Goal: Task Accomplishment & Management: Complete application form

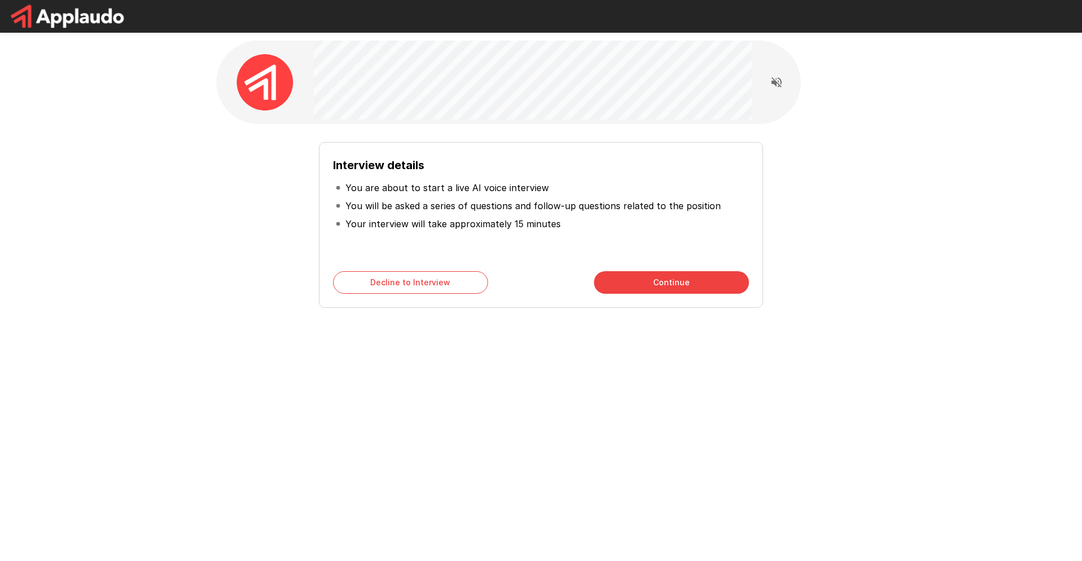
click at [221, 177] on div "Interview details You are about to start a live AI voice interview You will be …" at bounding box center [541, 220] width 640 height 175
click at [658, 285] on button "Continue" at bounding box center [671, 282] width 155 height 23
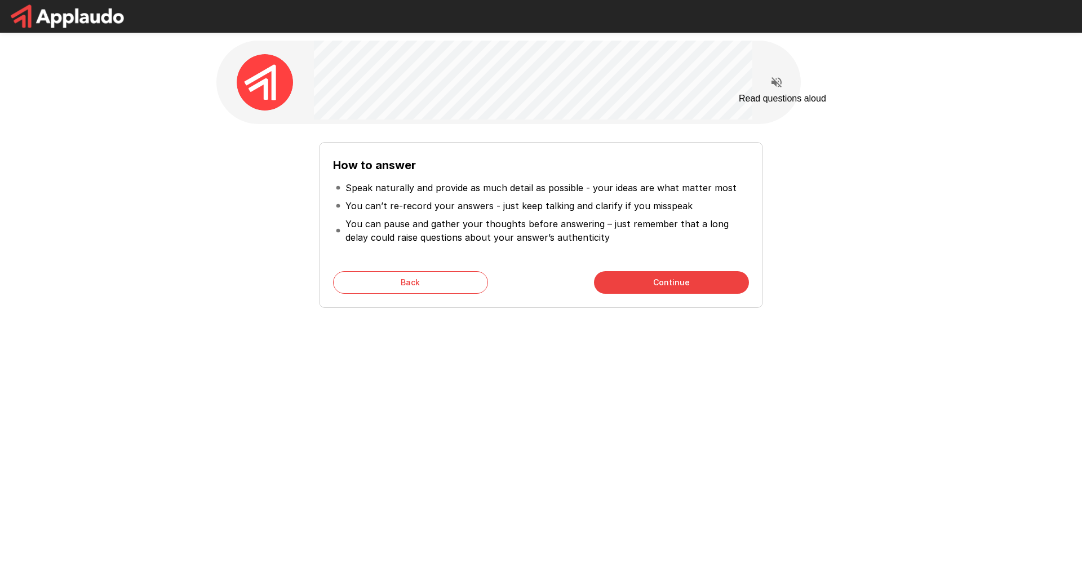
click at [783, 81] on button "Read questions aloud" at bounding box center [776, 82] width 23 height 23
click at [686, 289] on button "Continue" at bounding box center [671, 282] width 155 height 23
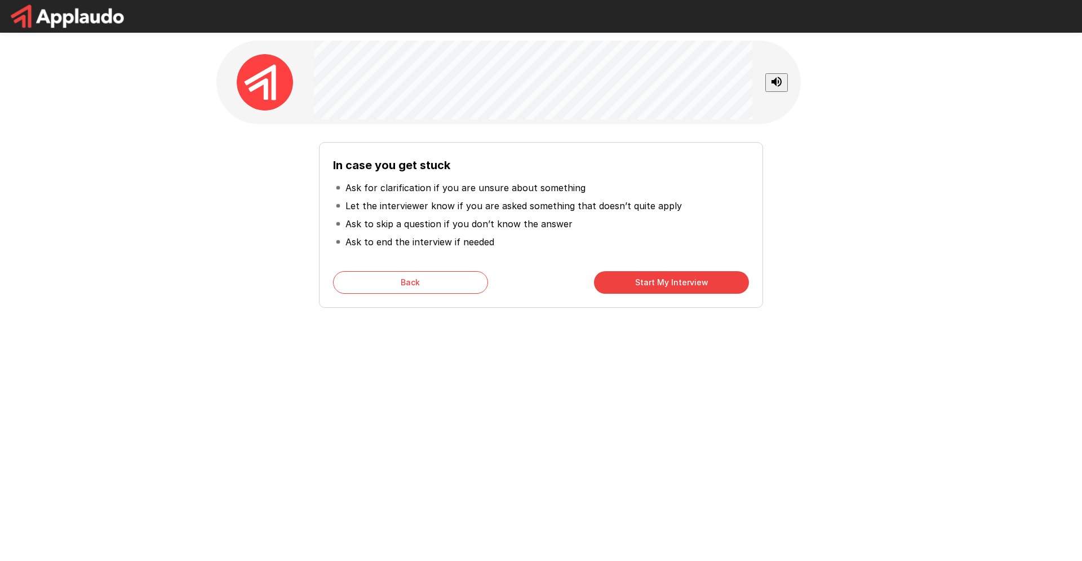
click at [676, 281] on button "Start My Interview" at bounding box center [671, 282] width 155 height 23
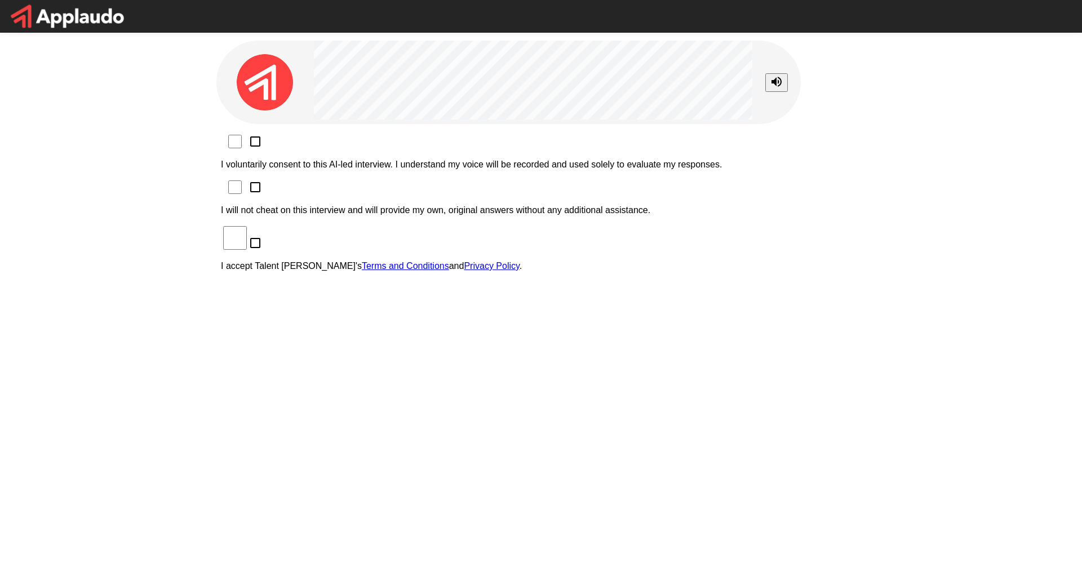
click at [350, 159] on p "I voluntarily consent to this AI-led interview. I understand my voice will be r…" at bounding box center [541, 164] width 640 height 10
click at [350, 261] on p "I accept Talent Llama's Terms and Conditions and Privacy Policy ." at bounding box center [541, 266] width 640 height 10
click at [353, 205] on p "I will not cheat on this interview and will provide my own, original answers wi…" at bounding box center [541, 210] width 640 height 10
click at [331, 205] on p "I will not cheat on this interview and will provide my own, original answers wi…" at bounding box center [541, 210] width 640 height 10
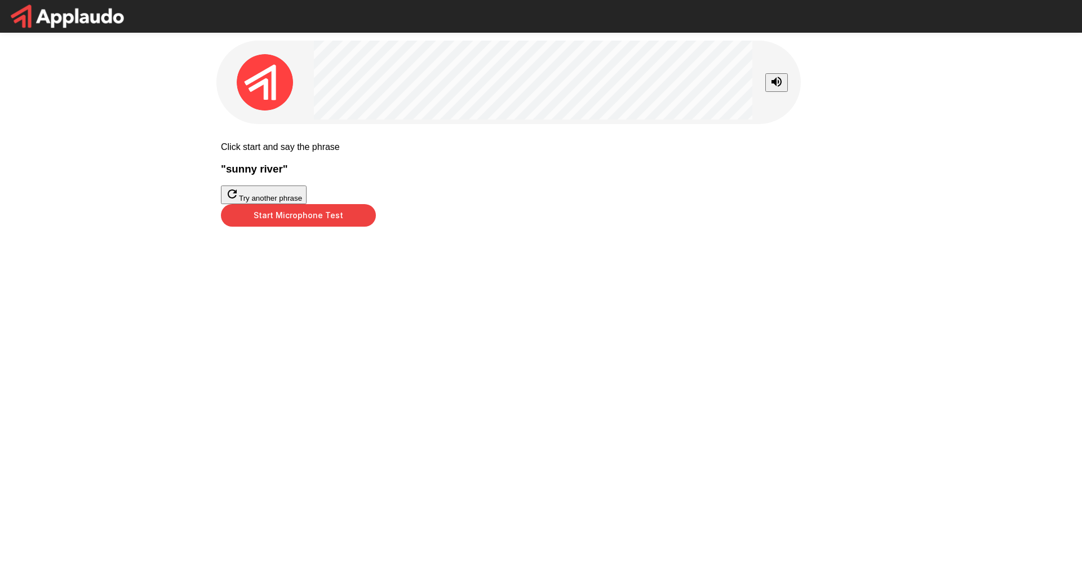
click at [376, 227] on button "Start Microphone Test" at bounding box center [298, 215] width 155 height 23
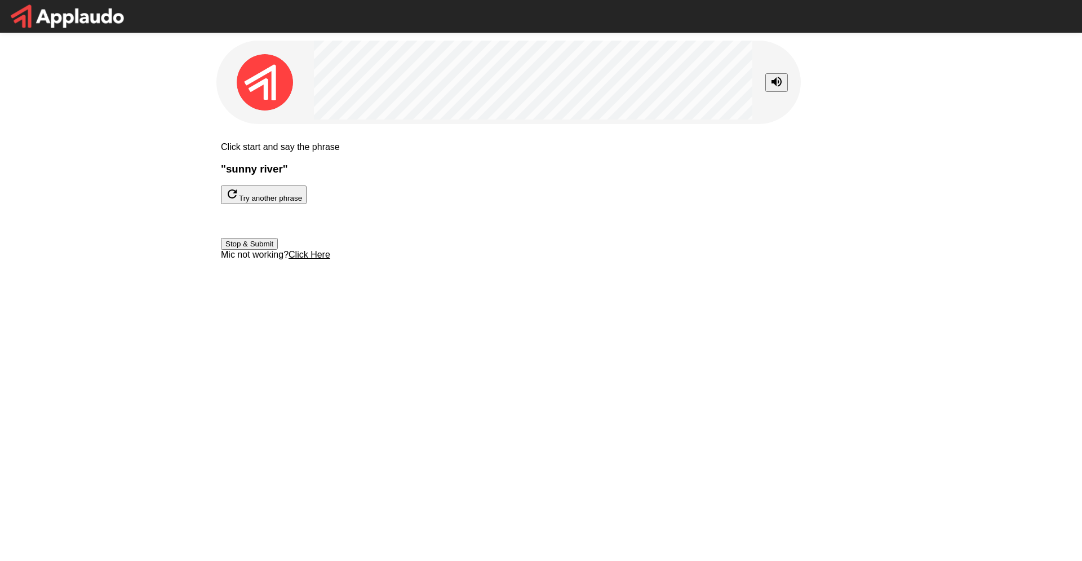
click at [278, 250] on button "Stop & Submit" at bounding box center [249, 244] width 57 height 12
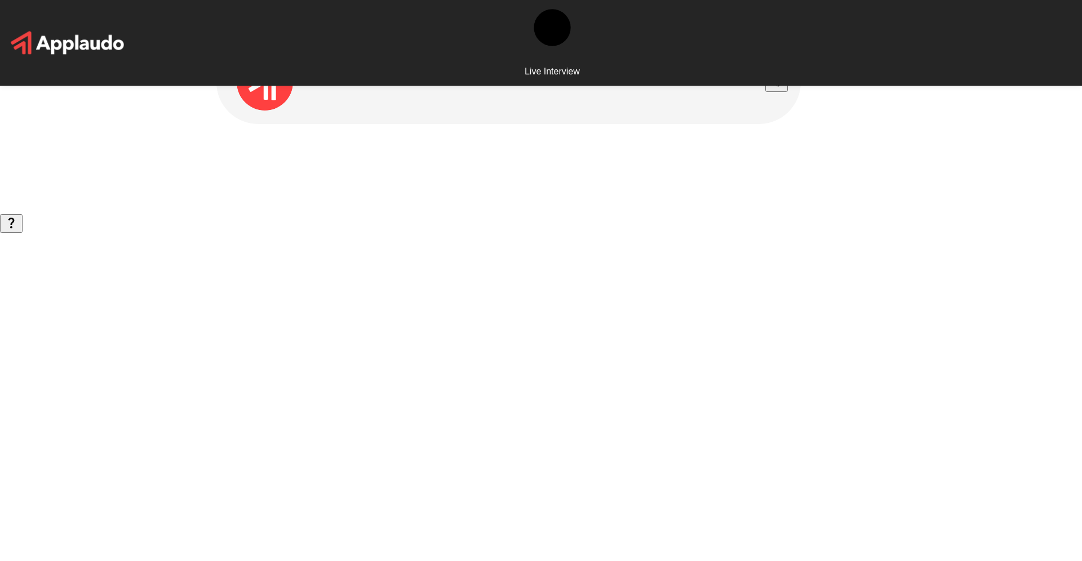
click at [534, 16] on circle at bounding box center [552, 27] width 37 height 37
click at [780, 78] on icon "Stop reading questions aloud" at bounding box center [777, 82] width 14 height 14
drag, startPoint x: 337, startPoint y: 261, endPoint x: 318, endPoint y: 245, distance: 25.1
click at [336, 261] on div "Live Interview" at bounding box center [541, 280] width 1082 height 561
click at [23, 233] on button "button" at bounding box center [11, 223] width 23 height 19
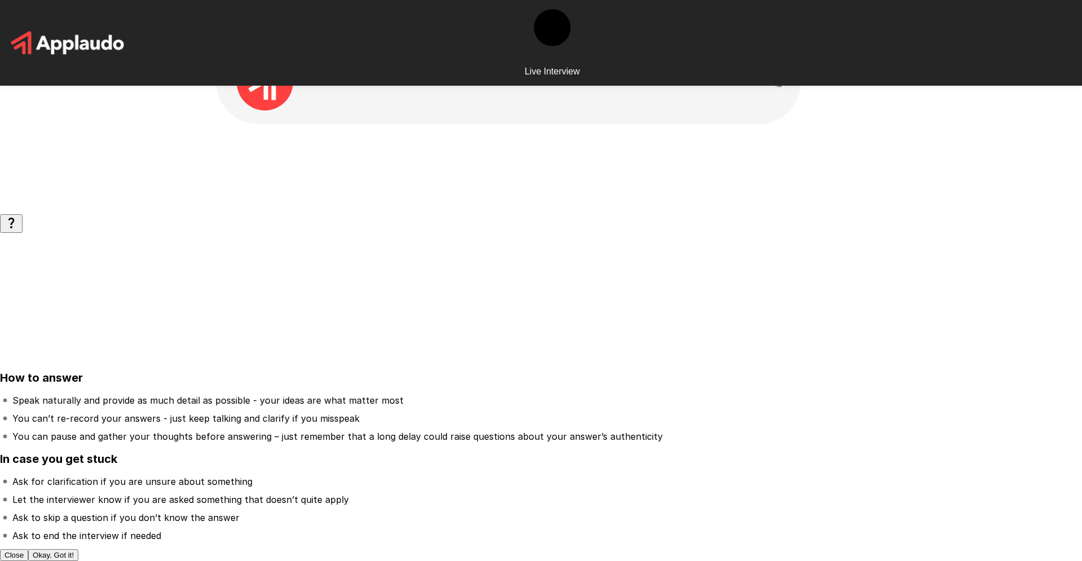
click at [78, 549] on button "Okay, Got it!" at bounding box center [53, 555] width 50 height 12
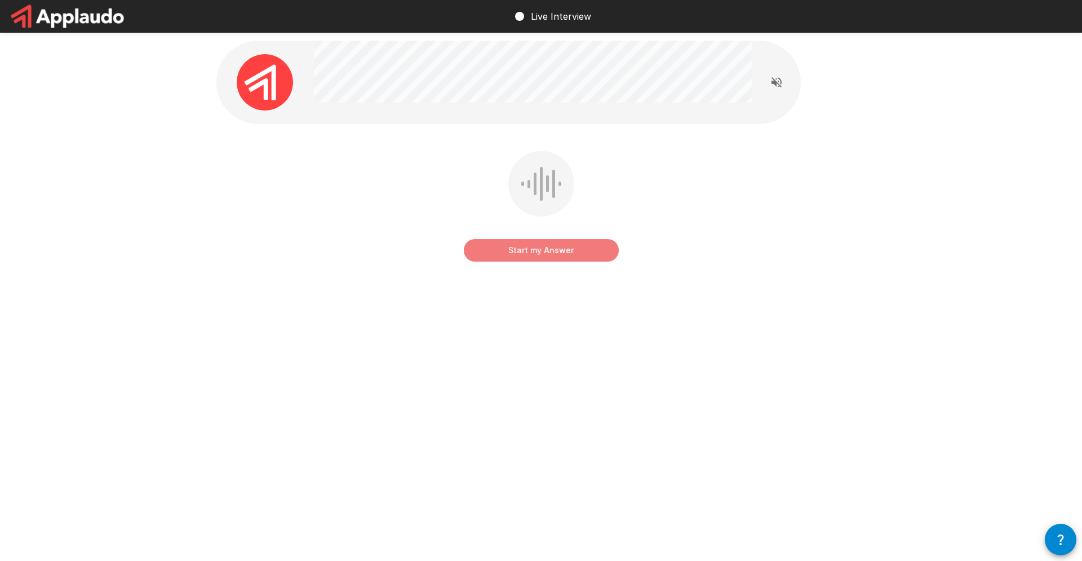
click at [599, 252] on button "Start my Answer" at bounding box center [541, 250] width 155 height 23
click at [585, 251] on button "Stop & Submit" at bounding box center [541, 250] width 155 height 23
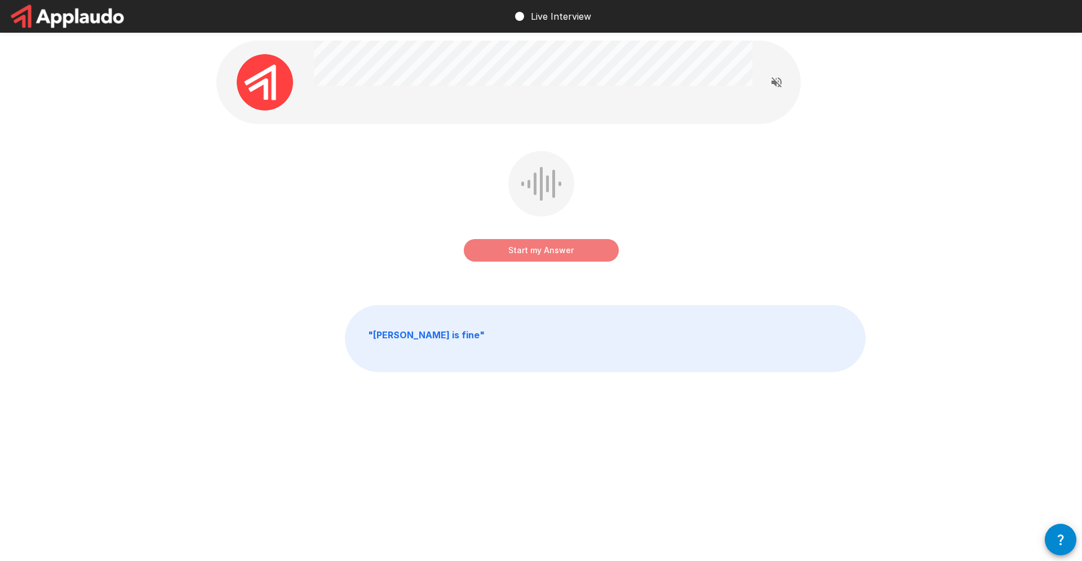
click at [561, 251] on button "Start my Answer" at bounding box center [541, 250] width 155 height 23
click at [564, 253] on button "Stop & Submit" at bounding box center [541, 250] width 155 height 23
click at [591, 252] on button "Start my Answer" at bounding box center [541, 250] width 155 height 23
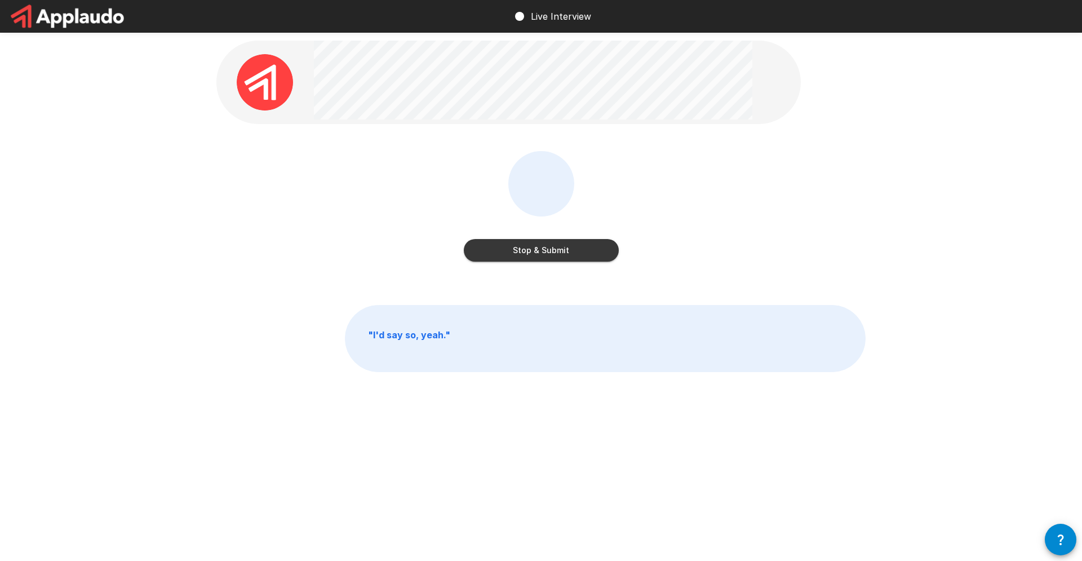
click at [565, 264] on div "Stop & Submit" at bounding box center [541, 208] width 155 height 115
click at [561, 254] on button "Stop & Submit" at bounding box center [541, 250] width 155 height 23
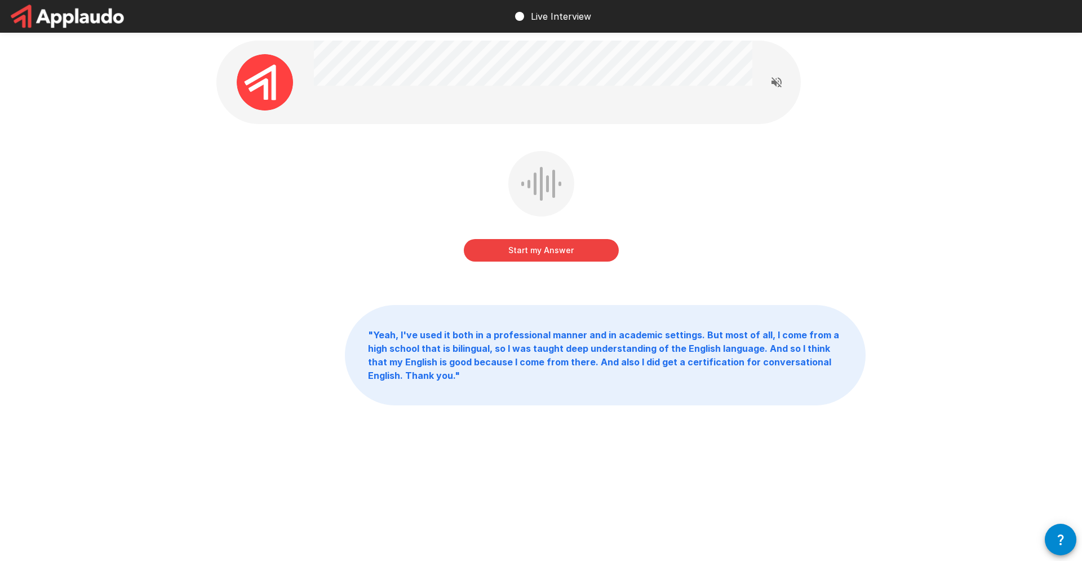
click at [584, 255] on button "Start my Answer" at bounding box center [541, 250] width 155 height 23
click at [584, 255] on button "Stop & Submit" at bounding box center [541, 250] width 155 height 23
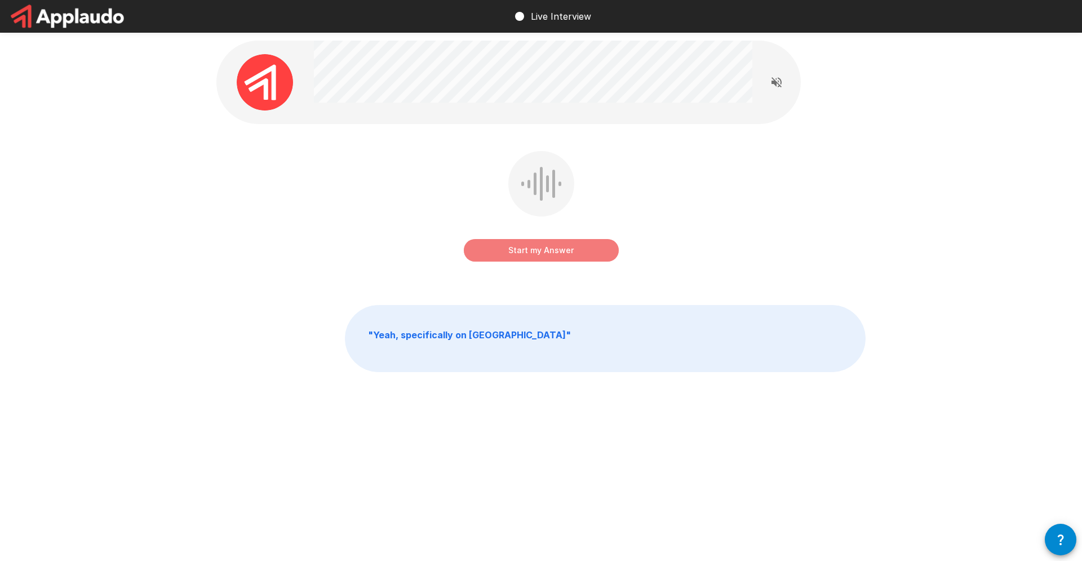
click at [551, 251] on button "Start my Answer" at bounding box center [541, 250] width 155 height 23
click at [579, 252] on button "Stop & Submit" at bounding box center [541, 250] width 155 height 23
click at [571, 251] on button "Start my Answer" at bounding box center [541, 250] width 155 height 23
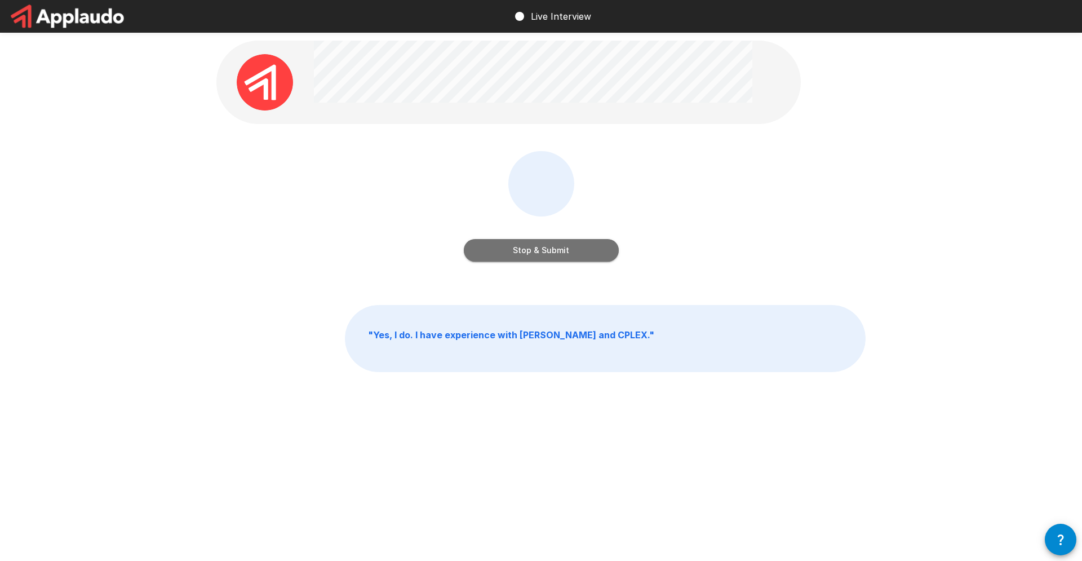
click at [561, 254] on button "Stop & Submit" at bounding box center [541, 250] width 155 height 23
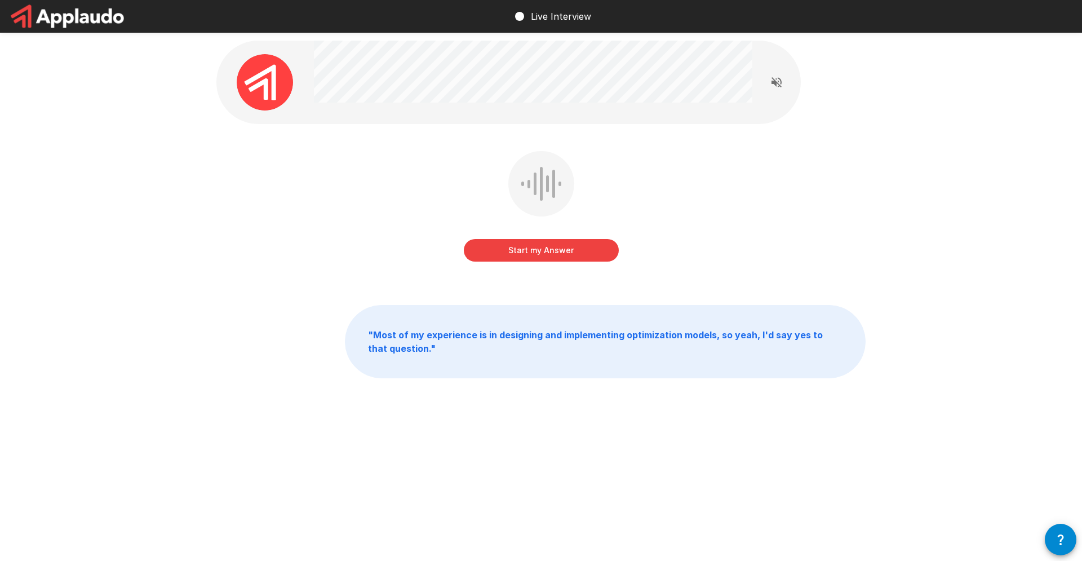
click at [561, 254] on button "Start my Answer" at bounding box center [541, 250] width 155 height 23
click at [572, 248] on button "Stop & Submit" at bounding box center [541, 250] width 155 height 23
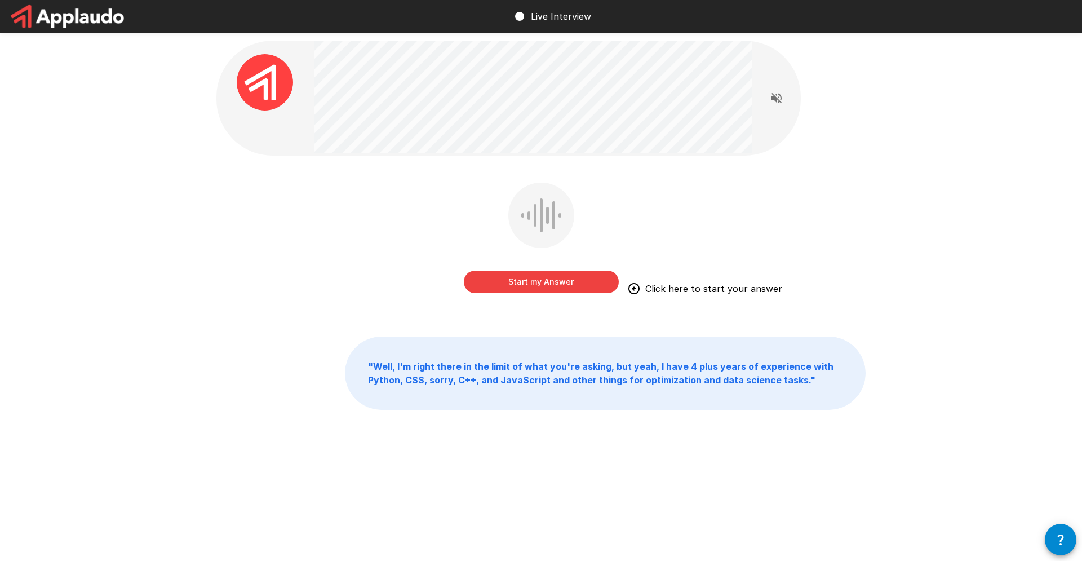
click at [593, 283] on button "Start my Answer" at bounding box center [541, 281] width 155 height 23
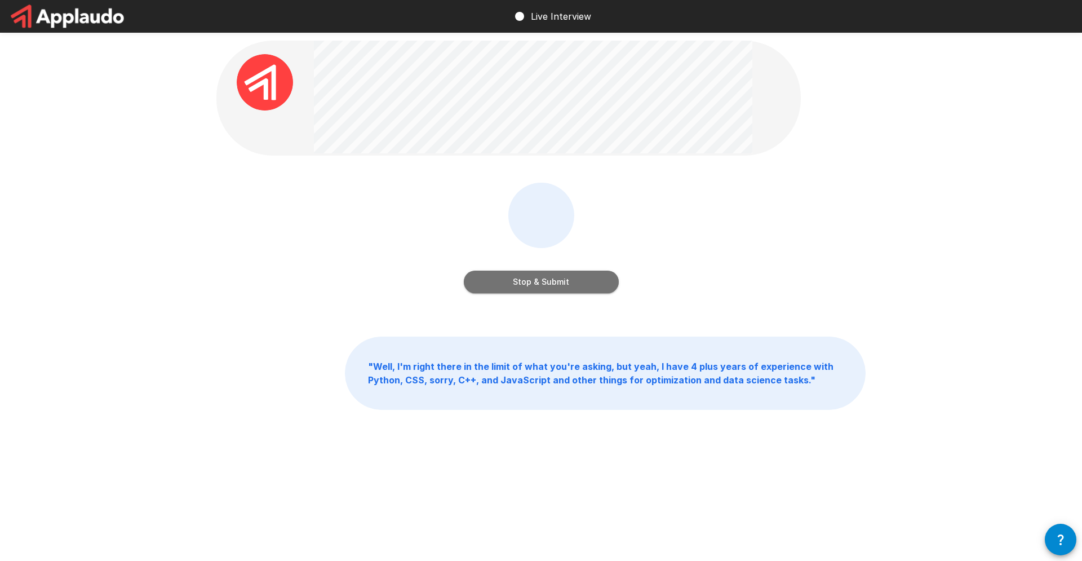
click at [593, 284] on button "Stop & Submit" at bounding box center [541, 281] width 155 height 23
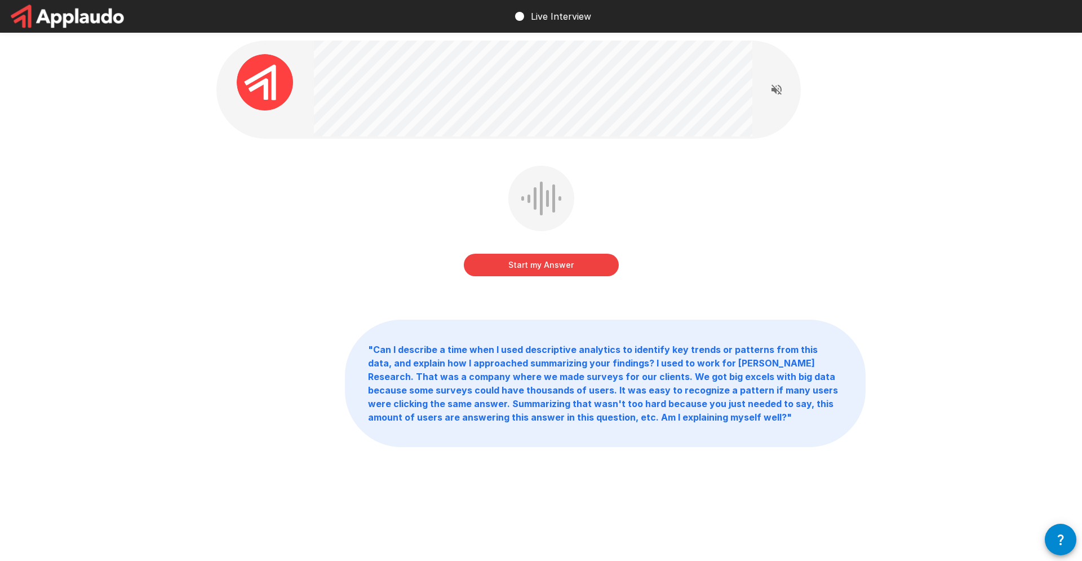
click at [580, 265] on button "Start my Answer" at bounding box center [541, 265] width 155 height 23
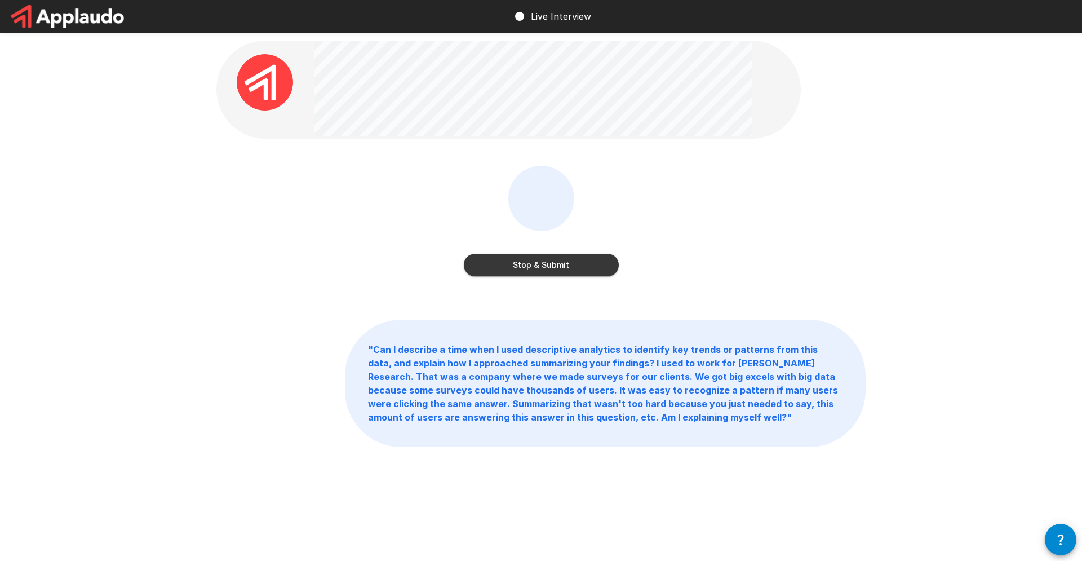
click at [597, 273] on button "Stop & Submit" at bounding box center [541, 265] width 155 height 23
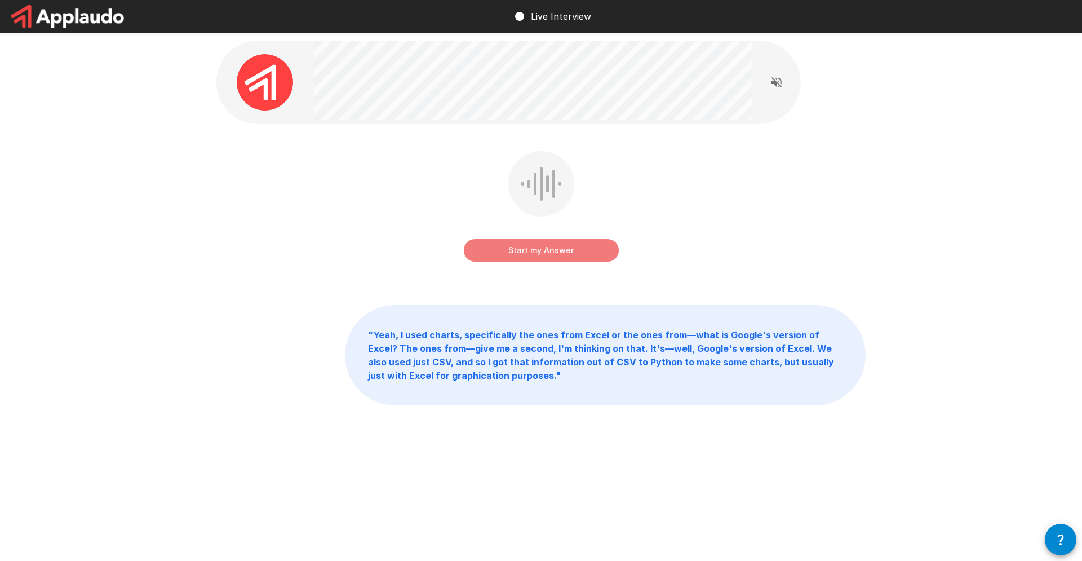
click at [580, 253] on button "Start my Answer" at bounding box center [541, 250] width 155 height 23
click at [580, 254] on button "Stop & Submit" at bounding box center [541, 250] width 155 height 23
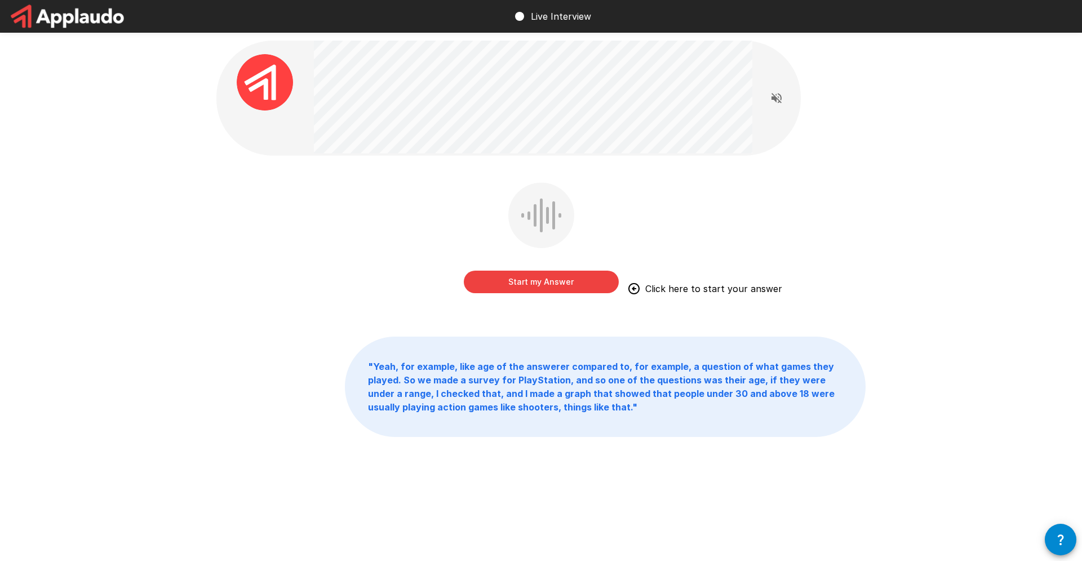
click at [570, 266] on div "Start my Answer Click here to start your answer" at bounding box center [541, 270] width 155 height 45
click at [577, 284] on button "Start my Answer" at bounding box center [541, 281] width 155 height 23
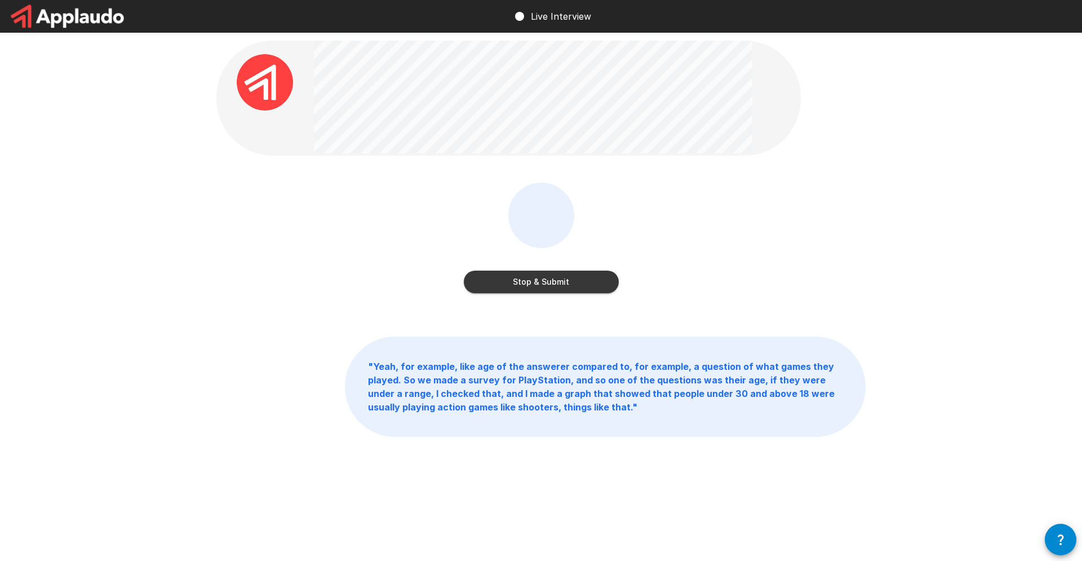
click at [588, 286] on button "Stop & Submit" at bounding box center [541, 281] width 155 height 23
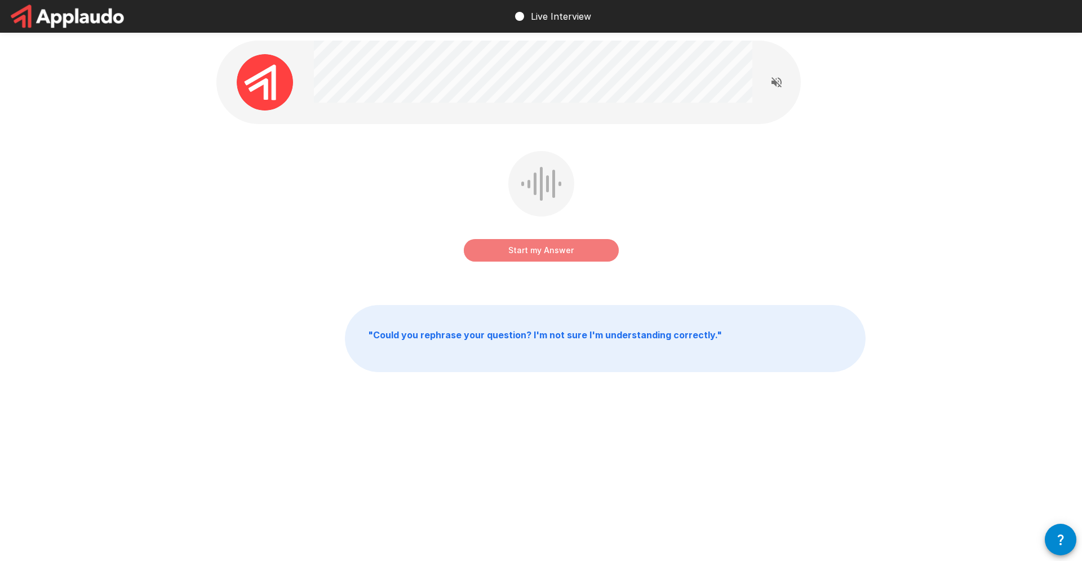
click at [573, 248] on button "Start my Answer" at bounding box center [541, 250] width 155 height 23
click at [582, 251] on button "Stop & Submit" at bounding box center [541, 250] width 155 height 23
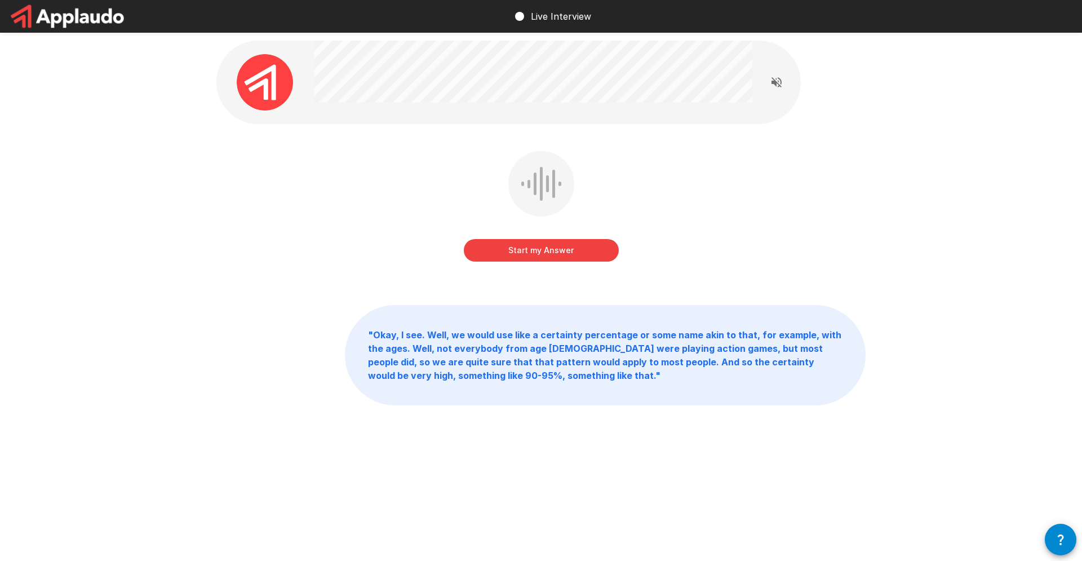
click at [535, 252] on button "Start my Answer" at bounding box center [541, 250] width 155 height 23
click at [535, 252] on button "Stop & Submit" at bounding box center [541, 250] width 155 height 23
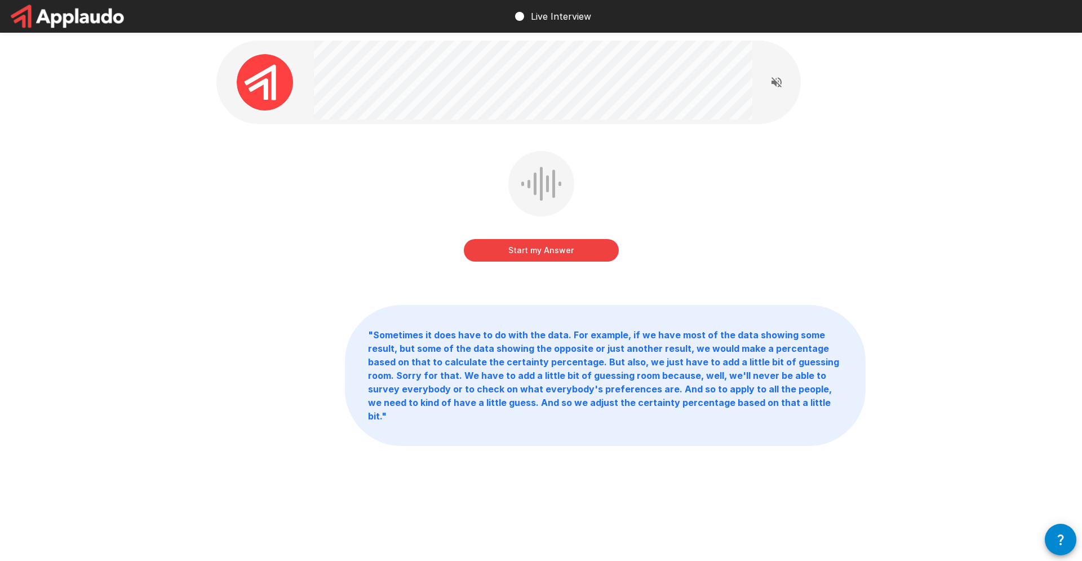
click at [541, 252] on button "Start my Answer" at bounding box center [541, 250] width 155 height 23
click at [584, 239] on button "Stop & Submit" at bounding box center [541, 250] width 155 height 23
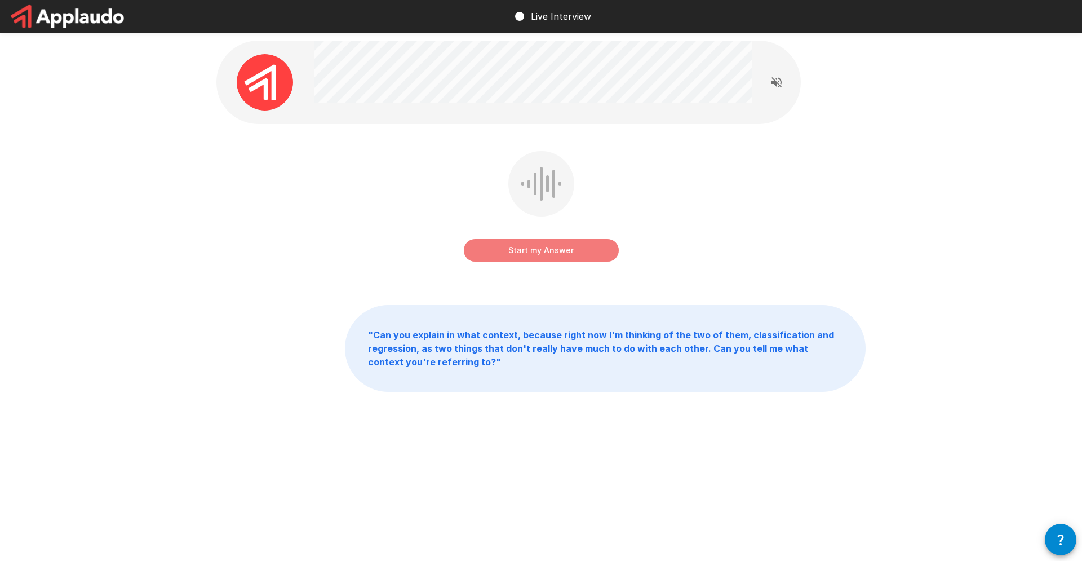
click at [549, 255] on button "Start my Answer" at bounding box center [541, 250] width 155 height 23
click at [567, 241] on button "Stop & Submit" at bounding box center [541, 250] width 155 height 23
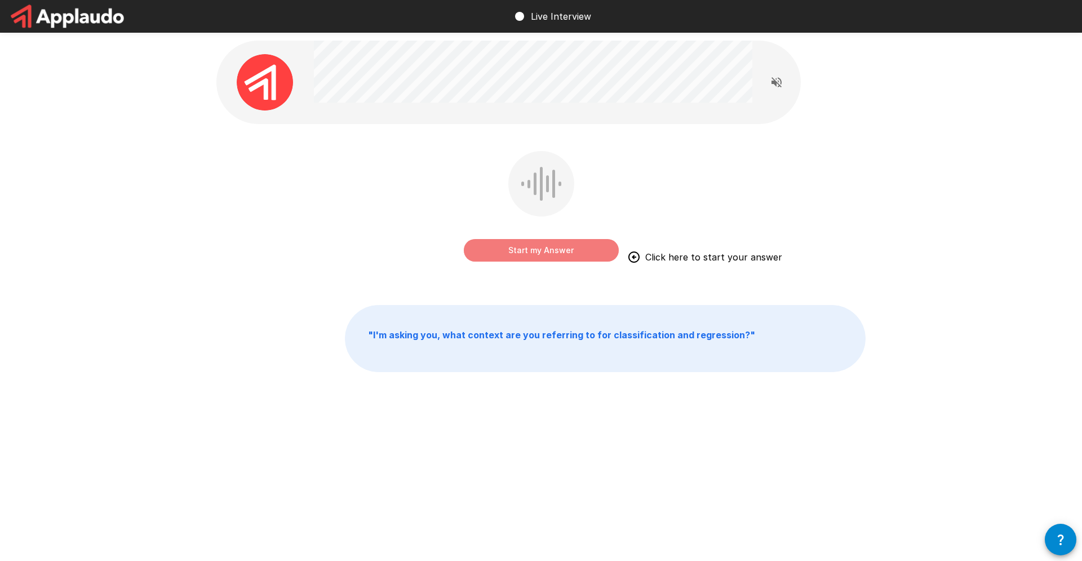
click at [602, 252] on button "Start my Answer" at bounding box center [541, 250] width 155 height 23
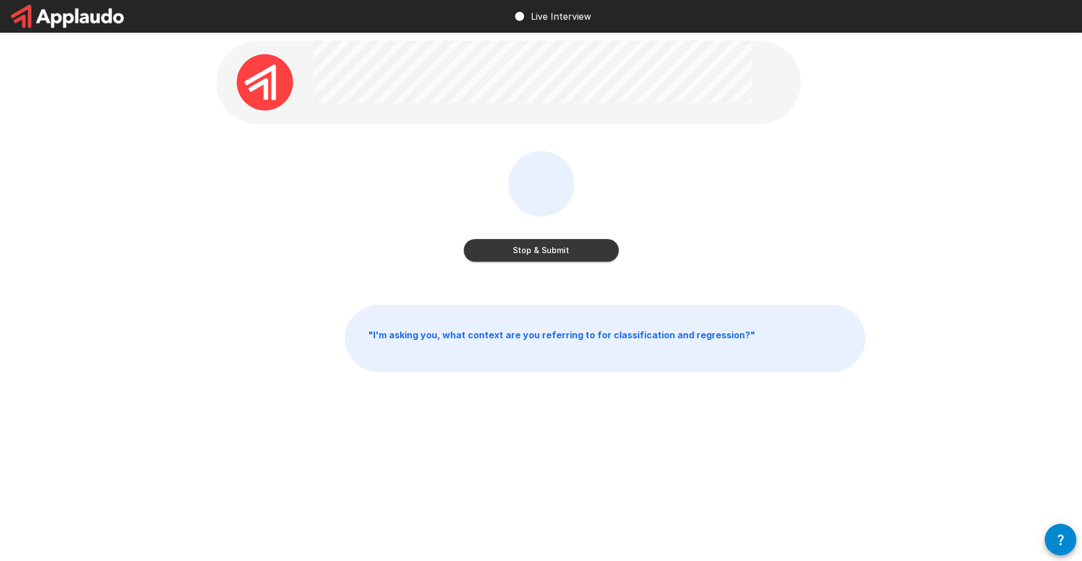
click at [597, 254] on button "Stop & Submit" at bounding box center [541, 250] width 155 height 23
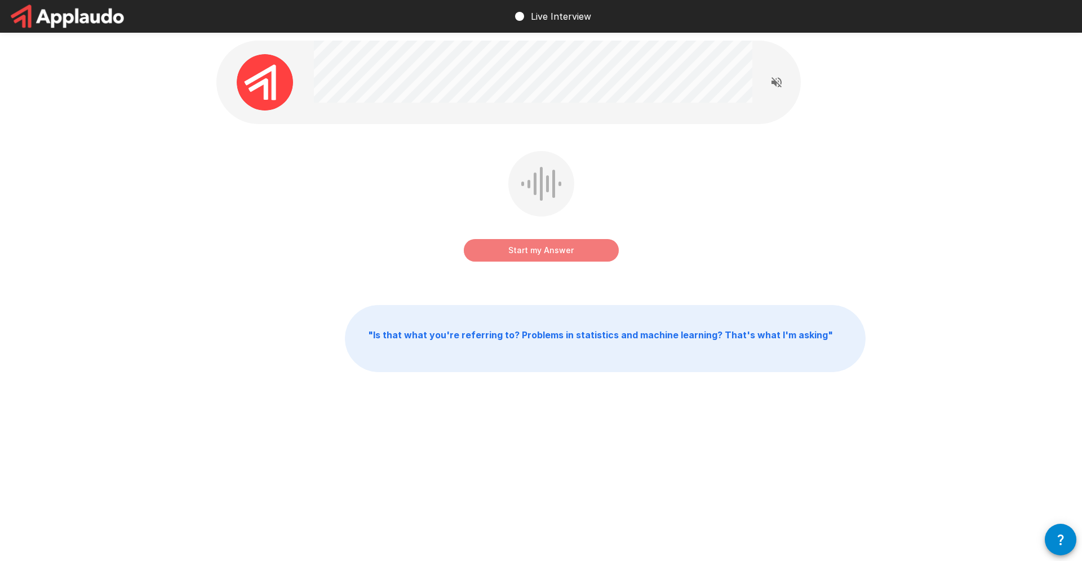
click at [588, 260] on button "Start my Answer" at bounding box center [541, 250] width 155 height 23
click at [562, 247] on button "Stop & Submit" at bounding box center [541, 250] width 155 height 23
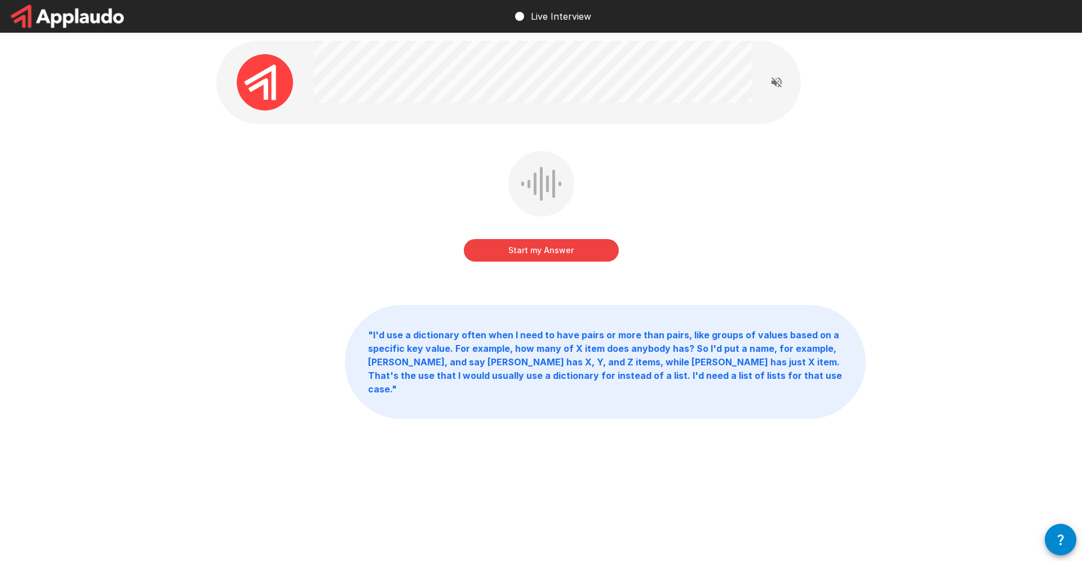
click at [781, 81] on icon "Read questions aloud" at bounding box center [777, 83] width 14 height 14
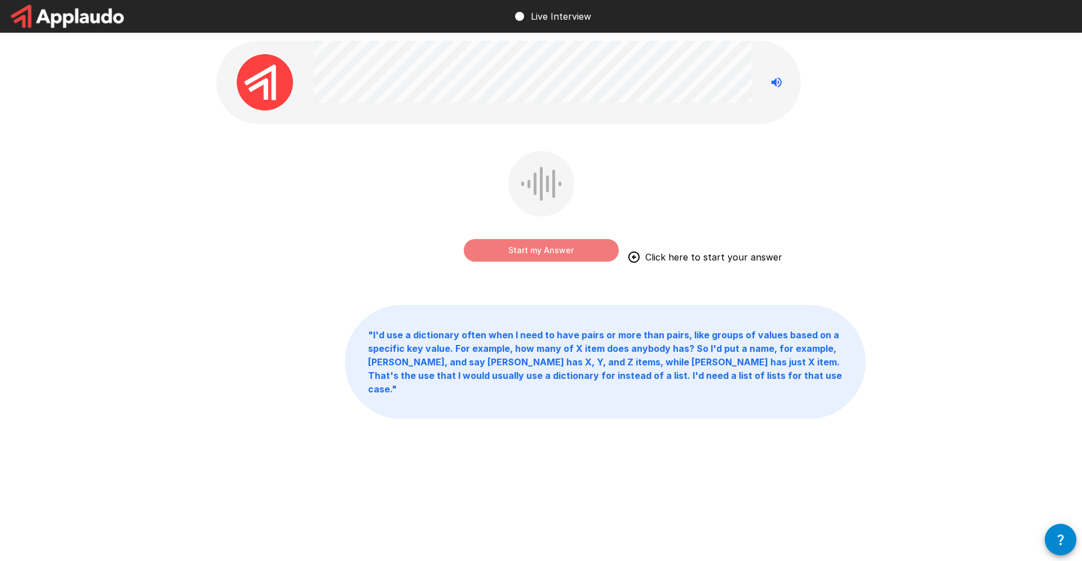
click at [538, 248] on button "Start my Answer" at bounding box center [541, 250] width 155 height 23
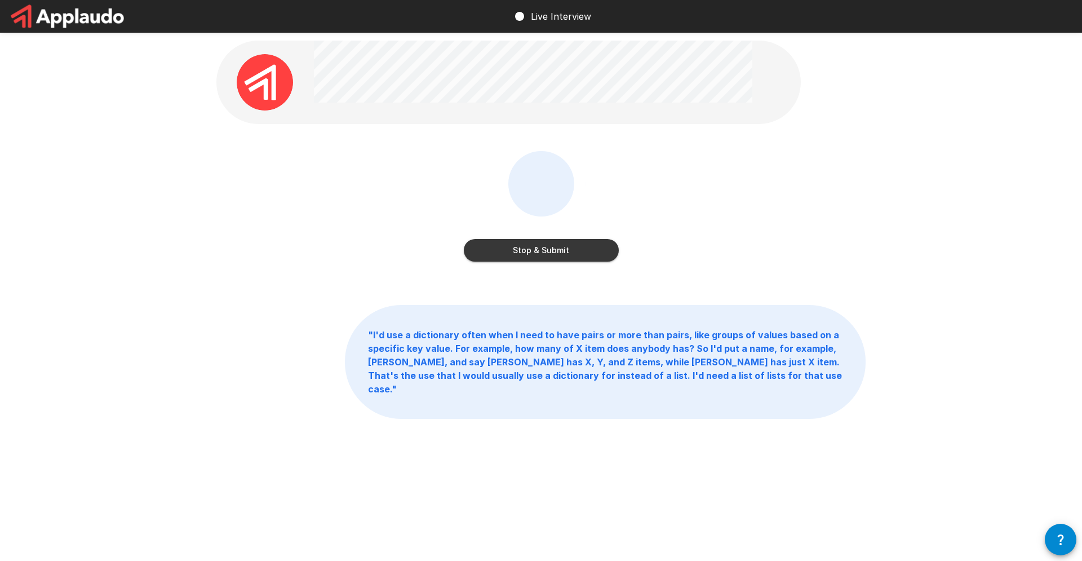
click at [552, 252] on button "Stop & Submit" at bounding box center [541, 250] width 155 height 23
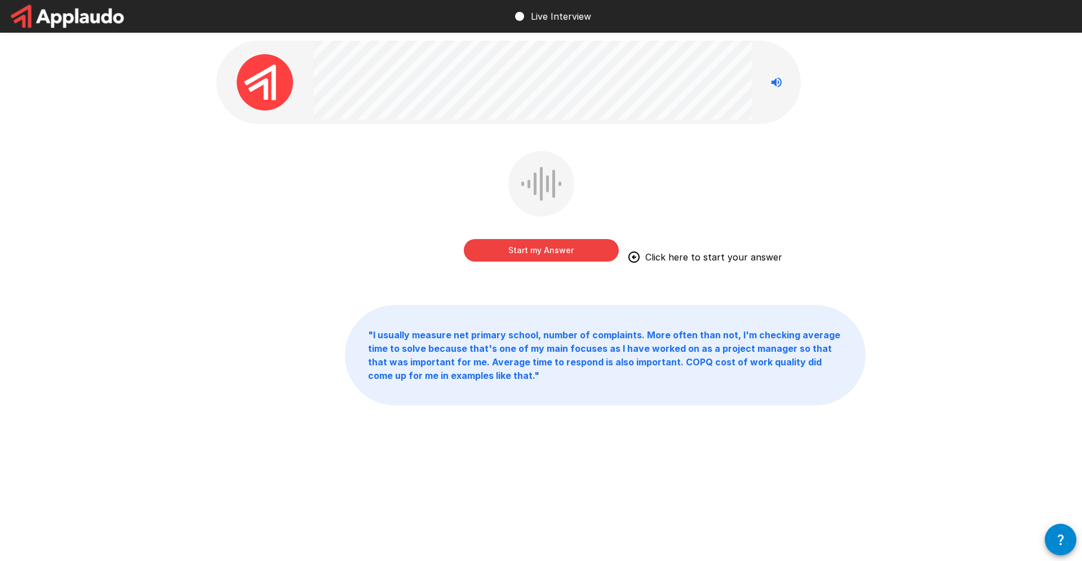
click at [484, 249] on button "Start my Answer" at bounding box center [541, 250] width 155 height 23
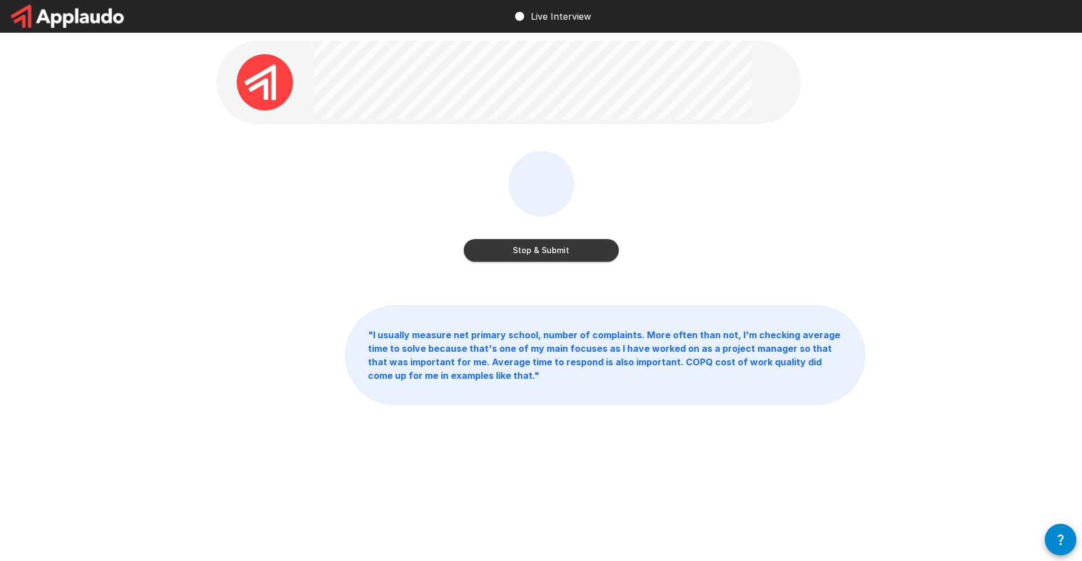
click at [580, 247] on button "Stop & Submit" at bounding box center [541, 250] width 155 height 23
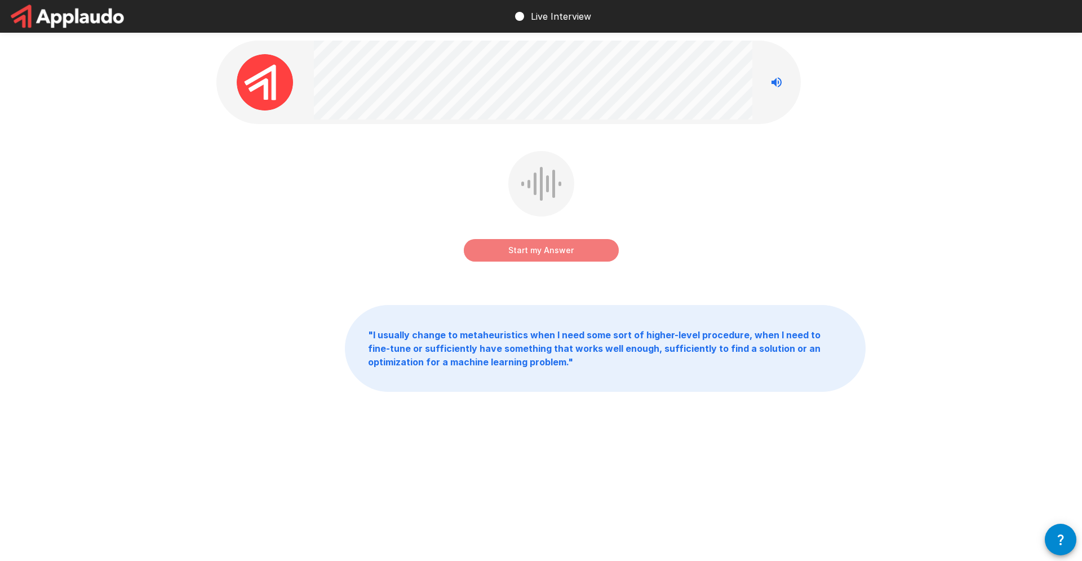
click at [543, 255] on button "Start my Answer" at bounding box center [541, 250] width 155 height 23
click at [554, 256] on button "Stop & Submit" at bounding box center [541, 250] width 155 height 23
click at [566, 247] on button "Start my Answer" at bounding box center [541, 250] width 155 height 23
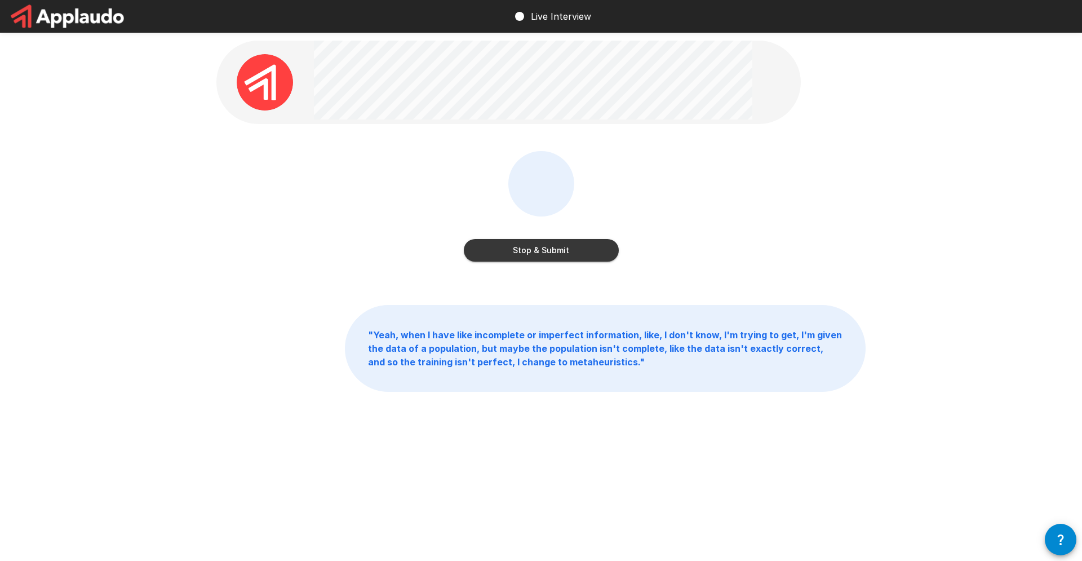
click at [574, 254] on button "Stop & Submit" at bounding box center [541, 250] width 155 height 23
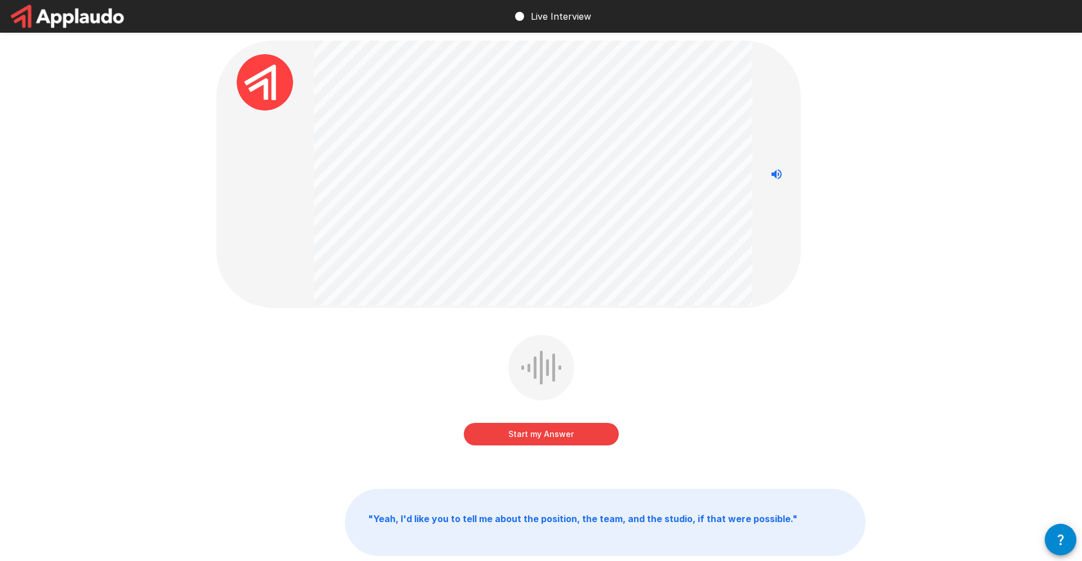
click at [776, 177] on icon "Stop reading questions aloud" at bounding box center [776, 174] width 10 height 10
click at [563, 429] on button "Start my Answer" at bounding box center [541, 434] width 155 height 23
click at [591, 426] on button "Stop & Submit" at bounding box center [541, 434] width 155 height 23
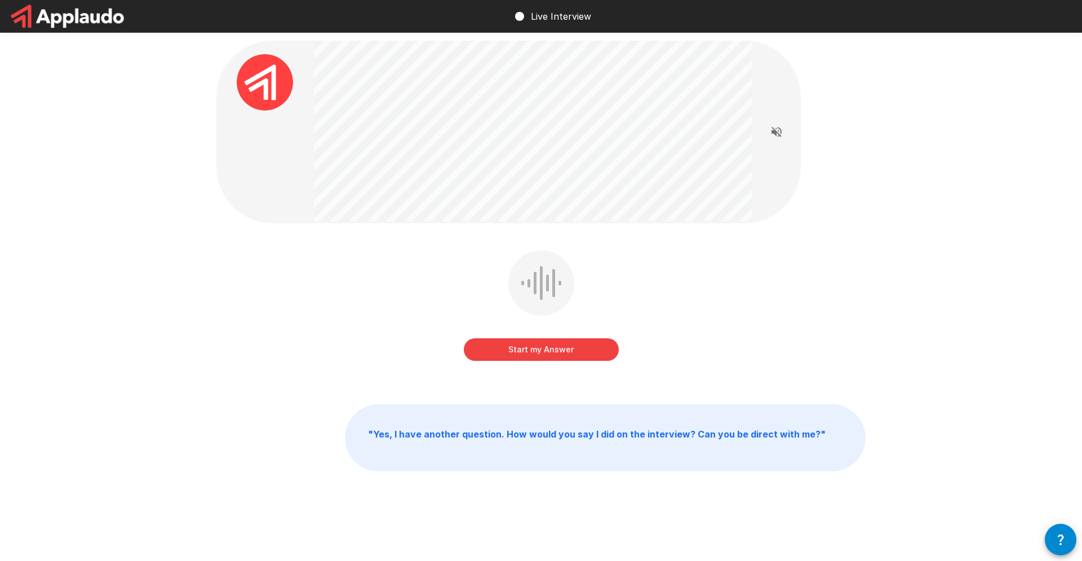
click at [567, 356] on button "Start my Answer" at bounding box center [541, 349] width 155 height 23
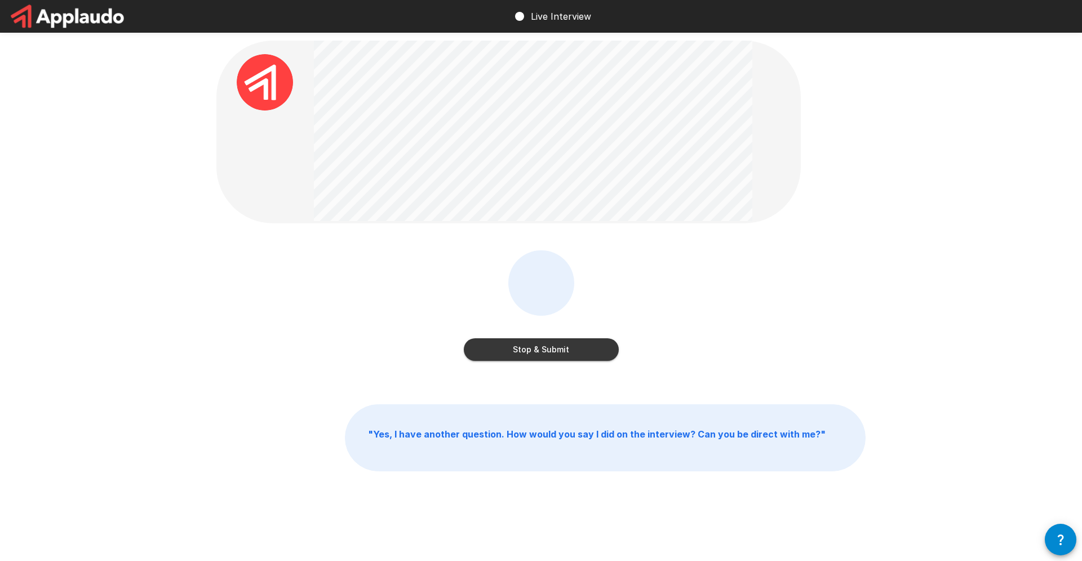
click at [558, 355] on button "Stop & Submit" at bounding box center [541, 349] width 155 height 23
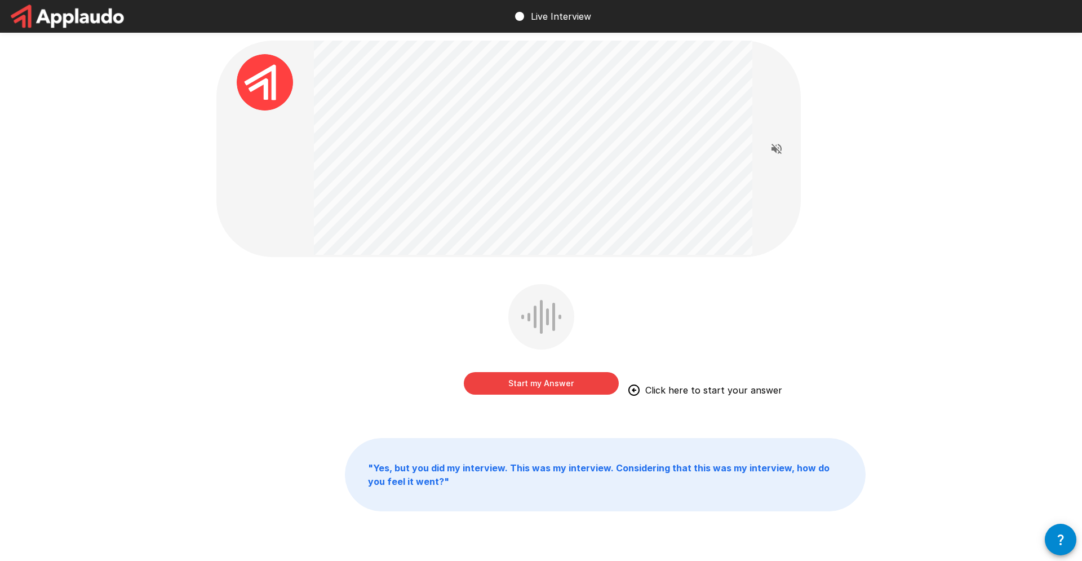
click at [590, 379] on button "Start my Answer" at bounding box center [541, 383] width 155 height 23
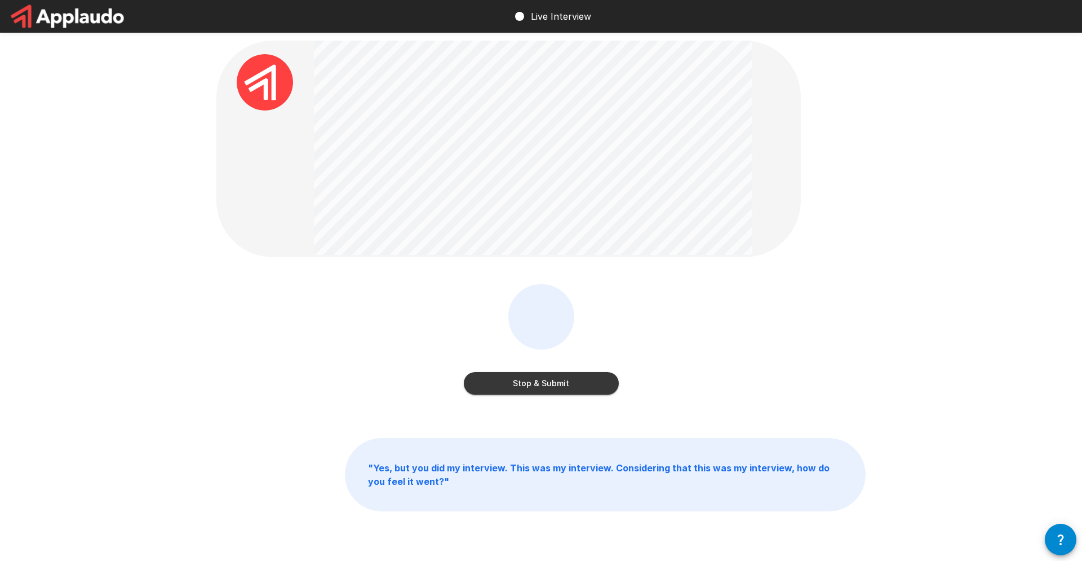
click at [556, 382] on button "Stop & Submit" at bounding box center [541, 383] width 155 height 23
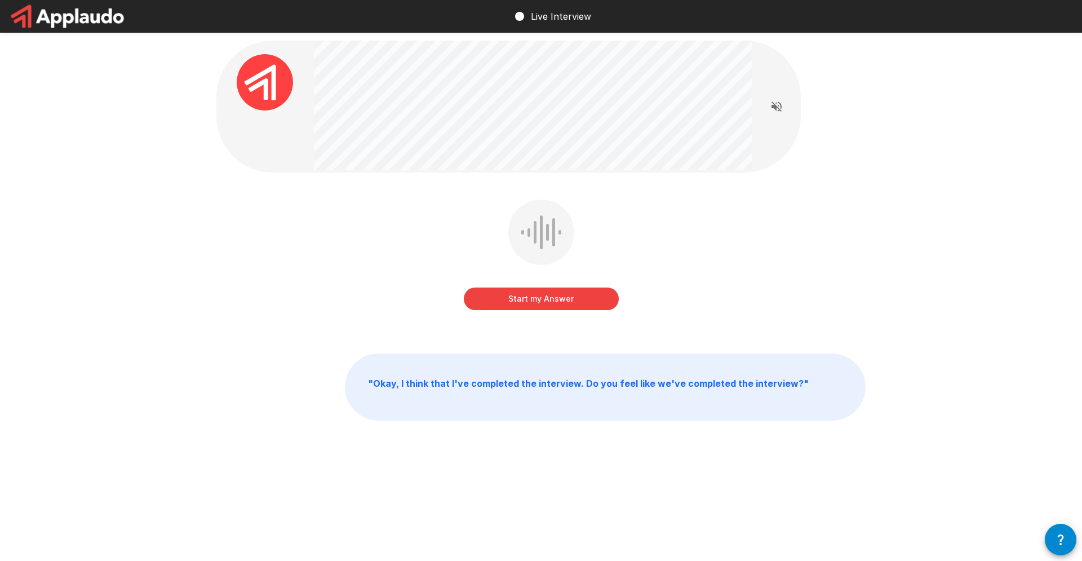
click at [566, 299] on button "Start my Answer" at bounding box center [541, 298] width 155 height 23
click at [511, 293] on button "Stop & Submit" at bounding box center [541, 298] width 155 height 23
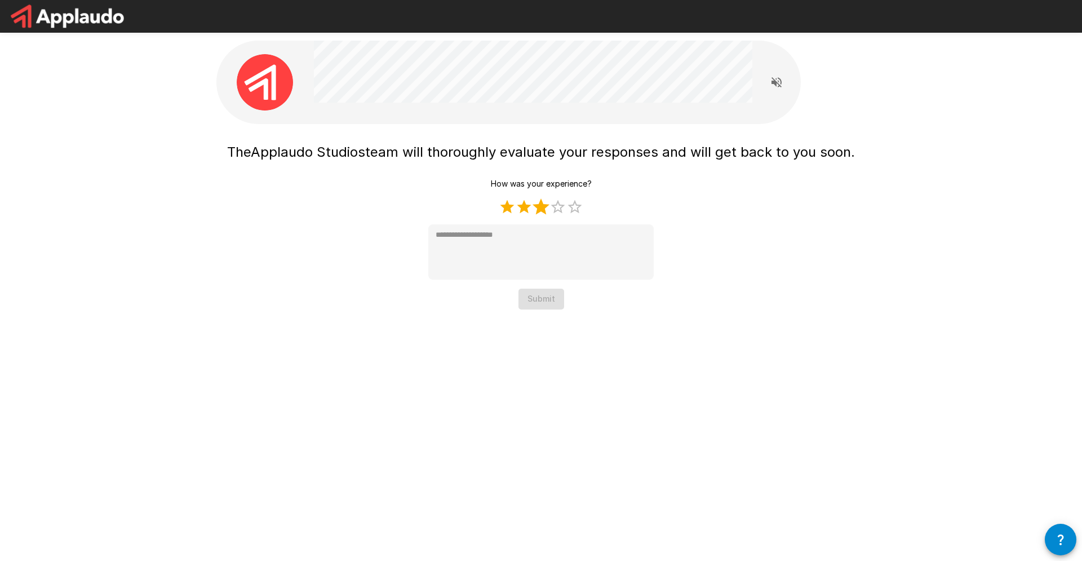
click at [537, 205] on label "3 Stars" at bounding box center [540, 206] width 17 height 17
type textarea "*"
click at [524, 296] on button "Submit" at bounding box center [541, 298] width 46 height 21
